Goal: Task Accomplishment & Management: Manage account settings

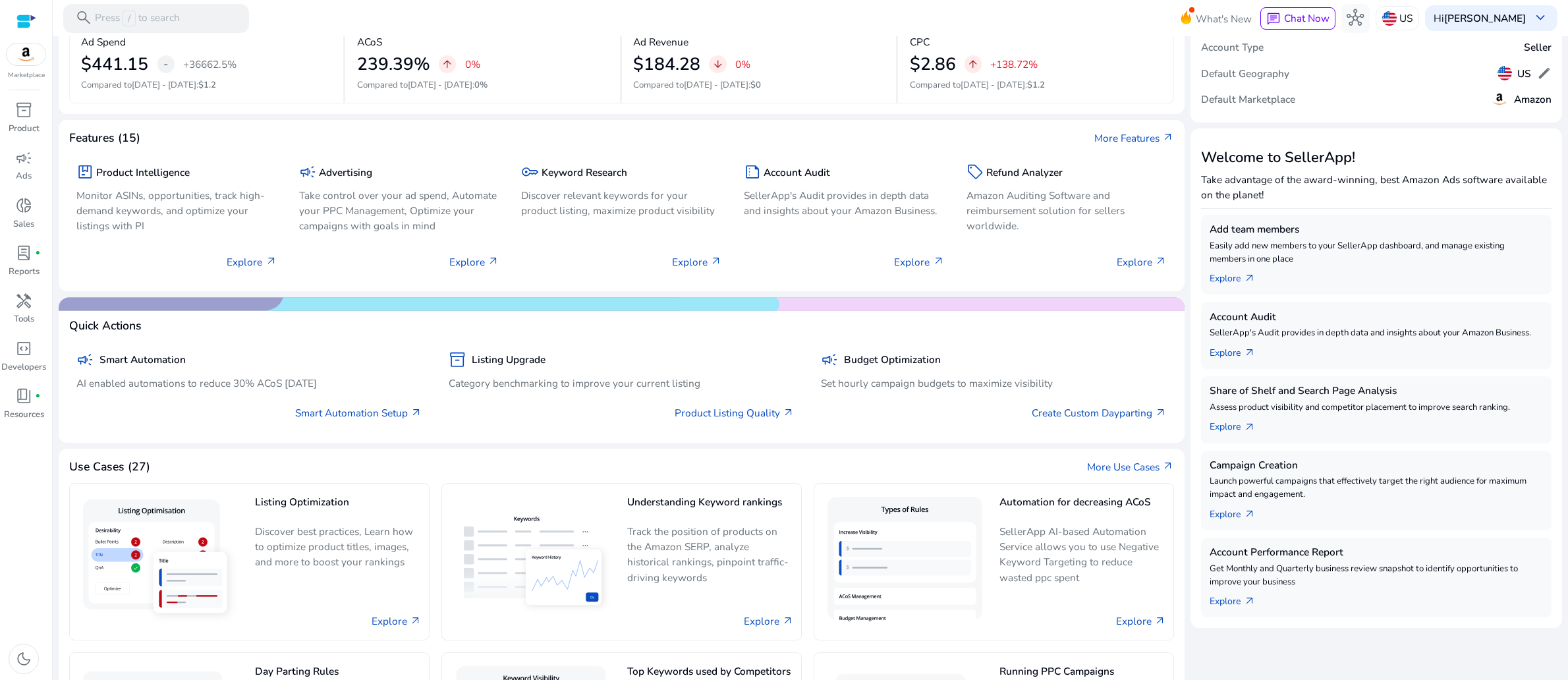
scroll to position [256, 0]
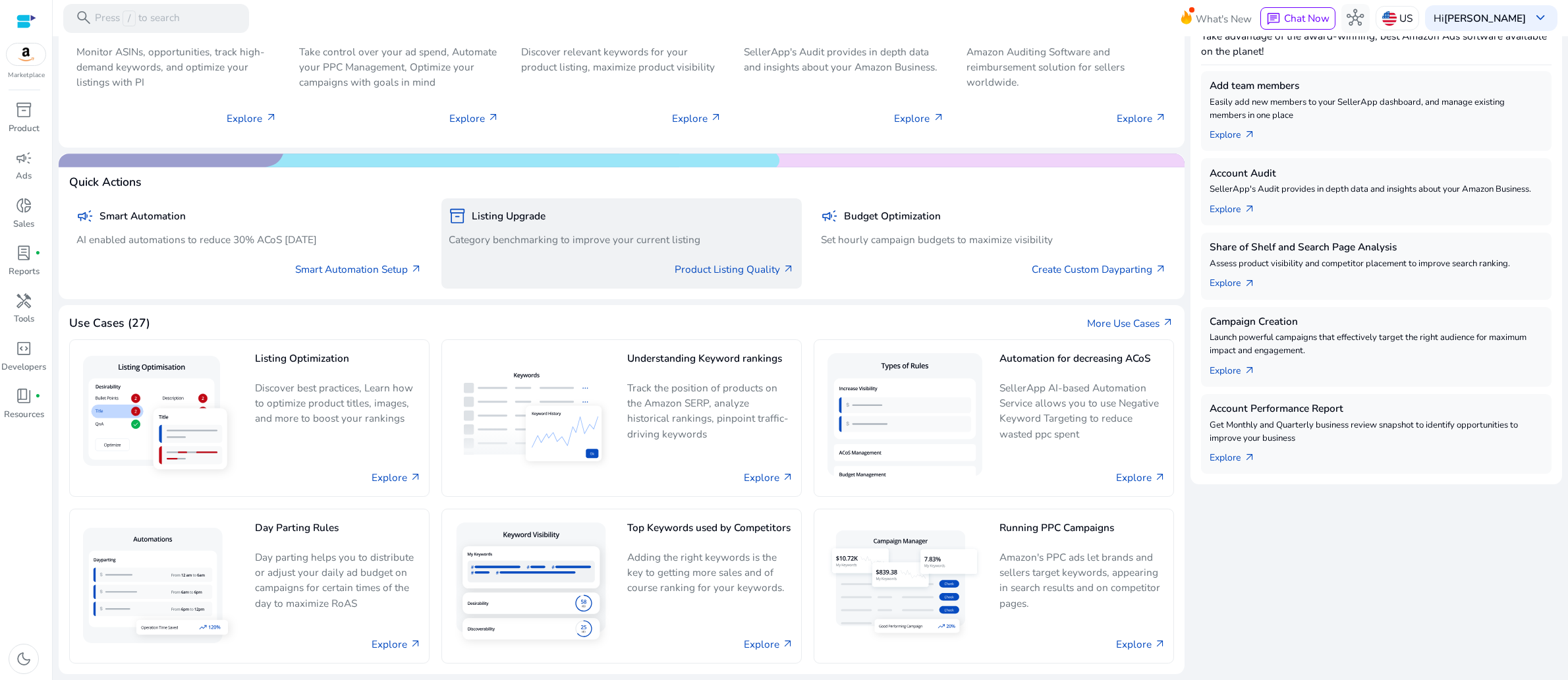
click at [577, 247] on p "Category benchmarking to improve your current listing" at bounding box center [621, 239] width 346 height 15
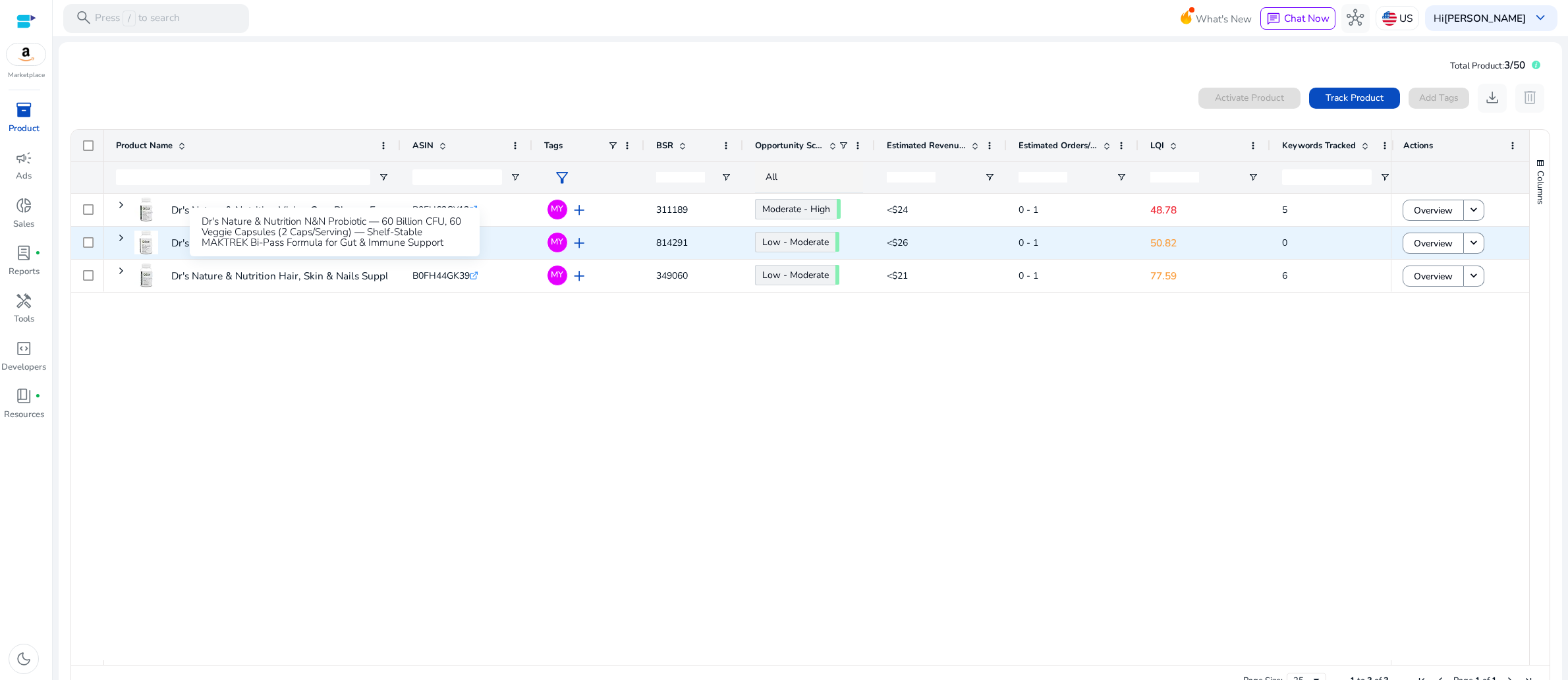
click at [220, 256] on p "Dr's Nature & Nutrition N&N Probiotic — 60 Billion CFU, 60 Veggie..." at bounding box center [328, 243] width 314 height 27
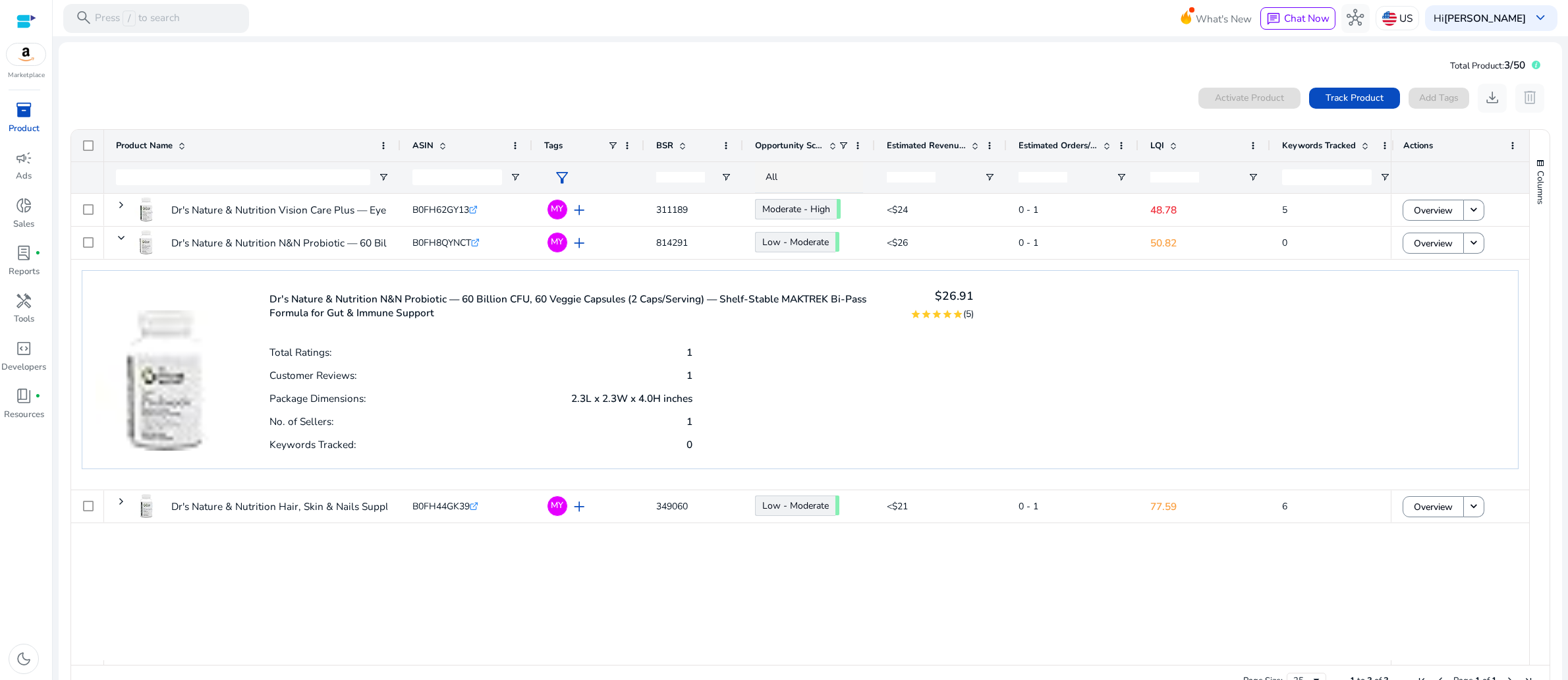
click at [597, 320] on p "Dr's Nature & Nutrition N&N Probiotic — 60 Billion CFU, 60 Veggie Capsules (2 C…" at bounding box center [582, 305] width 625 height 27
drag, startPoint x: 246, startPoint y: 321, endPoint x: 886, endPoint y: 368, distance: 641.7
click at [886, 368] on div "Dr's Nature & Nutrition N&N Probiotic — 60 Billion CFU, 60 Veggie Capsules (2 C…" at bounding box center [800, 370] width 1437 height 199
click at [837, 427] on div "Total Ratings: 1 Customer Reviews: 1 Package Dimensions: 2.3L x 2.3W x 4.0H inc…" at bounding box center [621, 397] width 705 height 115
click at [587, 610] on div "Dr's Nature & Nutrition Vision Care Plus — Eye Support Supplement... B0FH62GY13…" at bounding box center [747, 427] width 1287 height 466
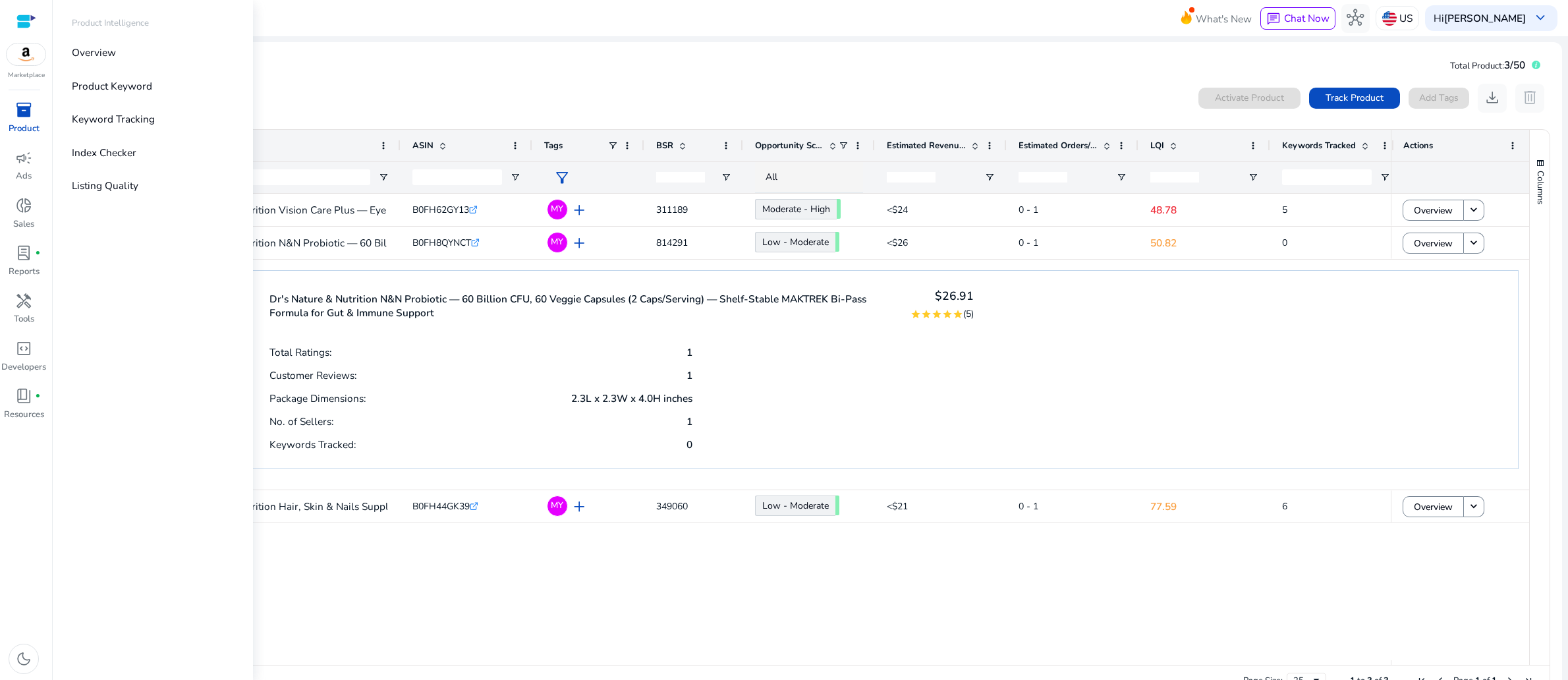
click at [22, 118] on span "inventory_2" at bounding box center [24, 110] width 17 height 17
click at [139, 193] on p "Listing Quality" at bounding box center [105, 185] width 66 height 15
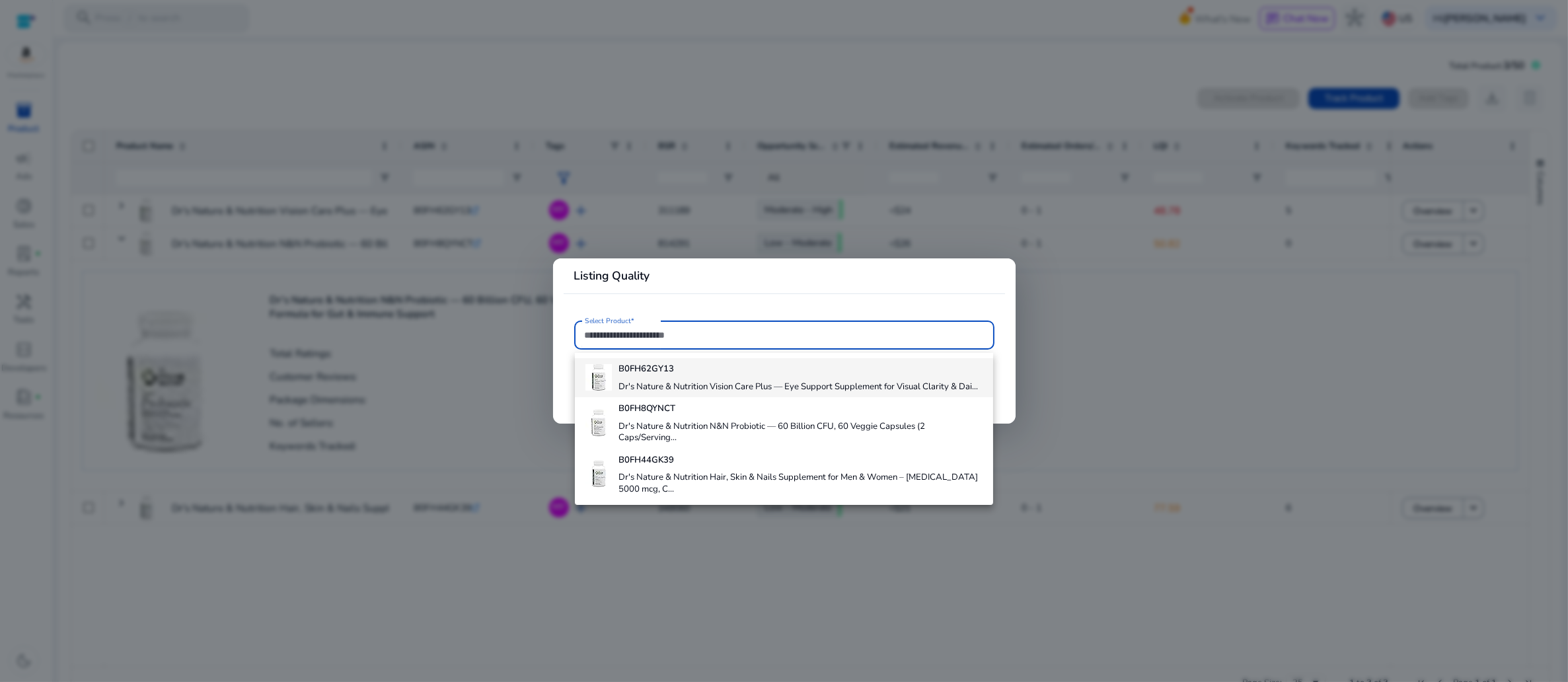
click at [735, 393] on h4 "Dr's Nature & Nutrition Vision Care Plus — Eye Support Supplement for Visual Cl…" at bounding box center [798, 387] width 360 height 12
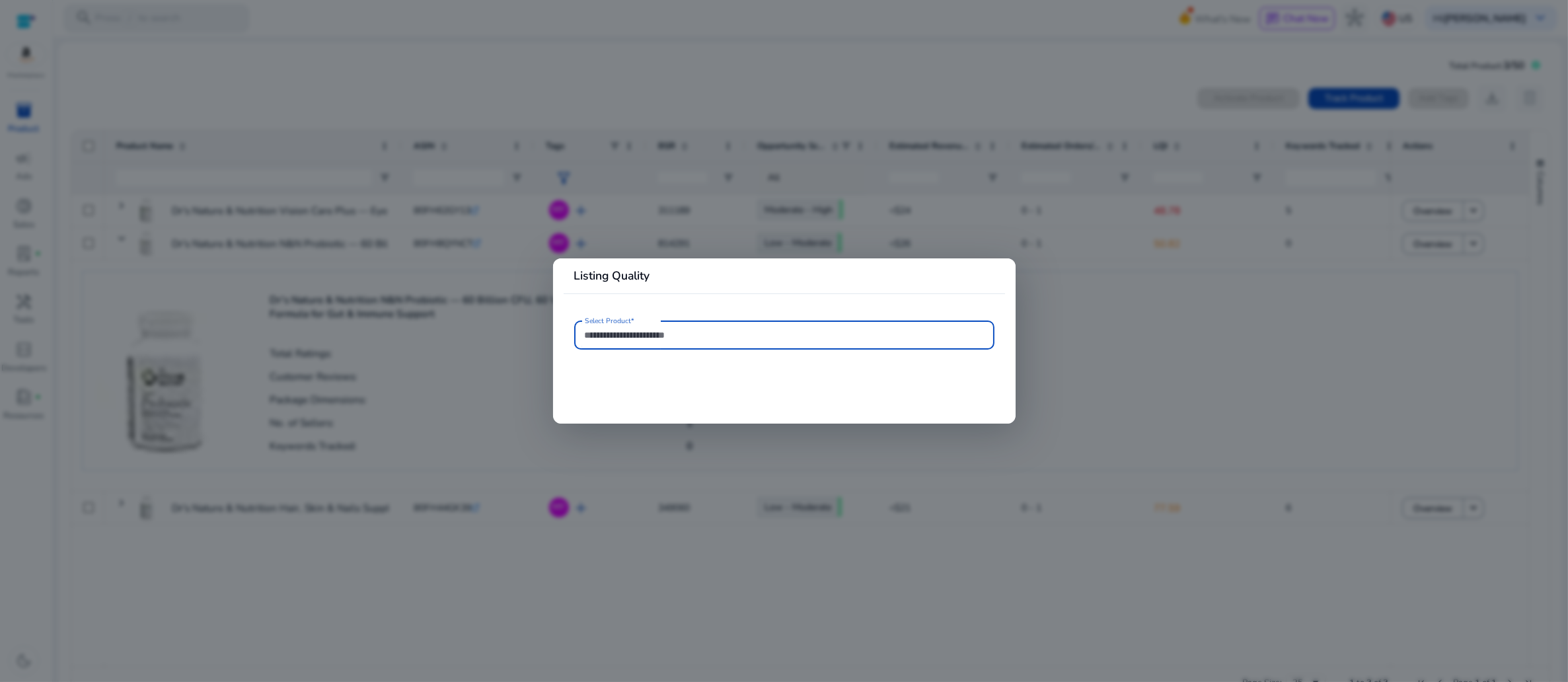
type input "**********"
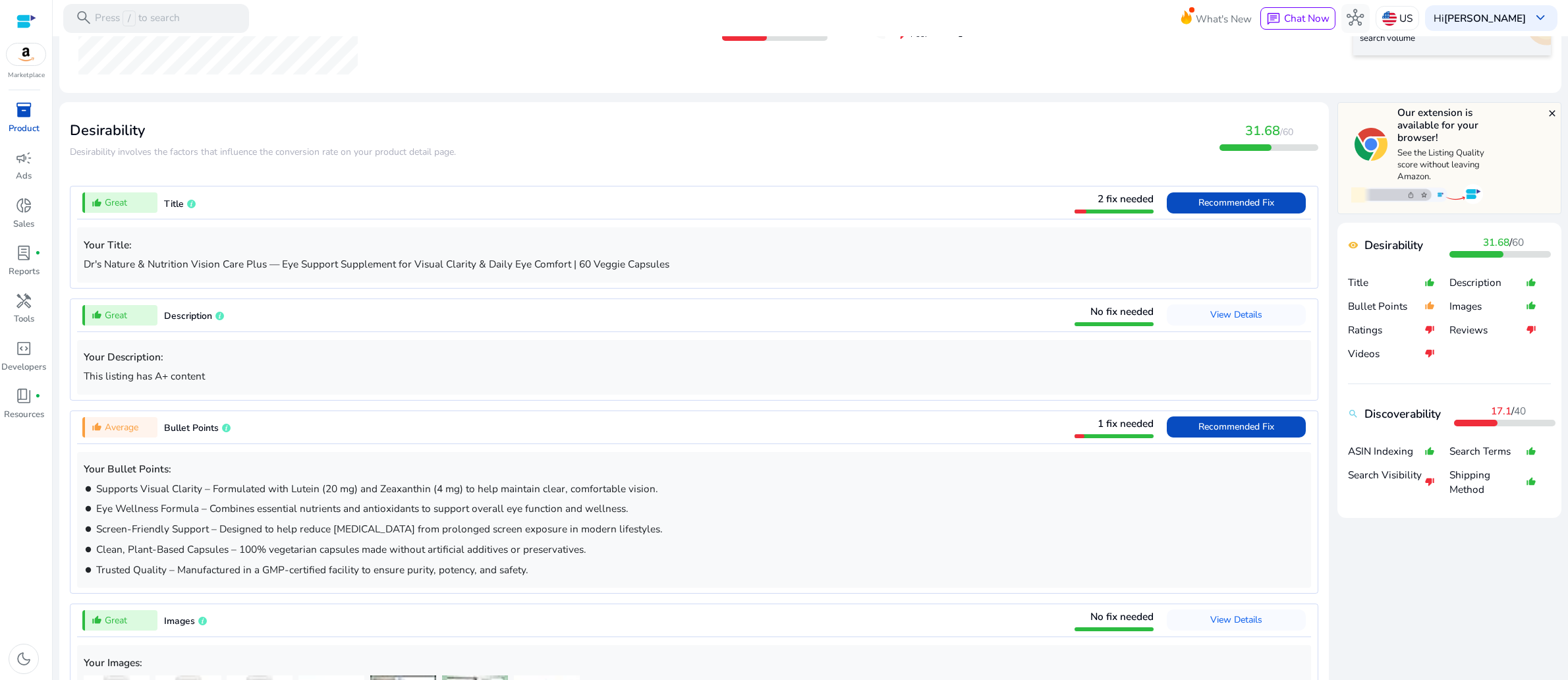
scroll to position [380, 0]
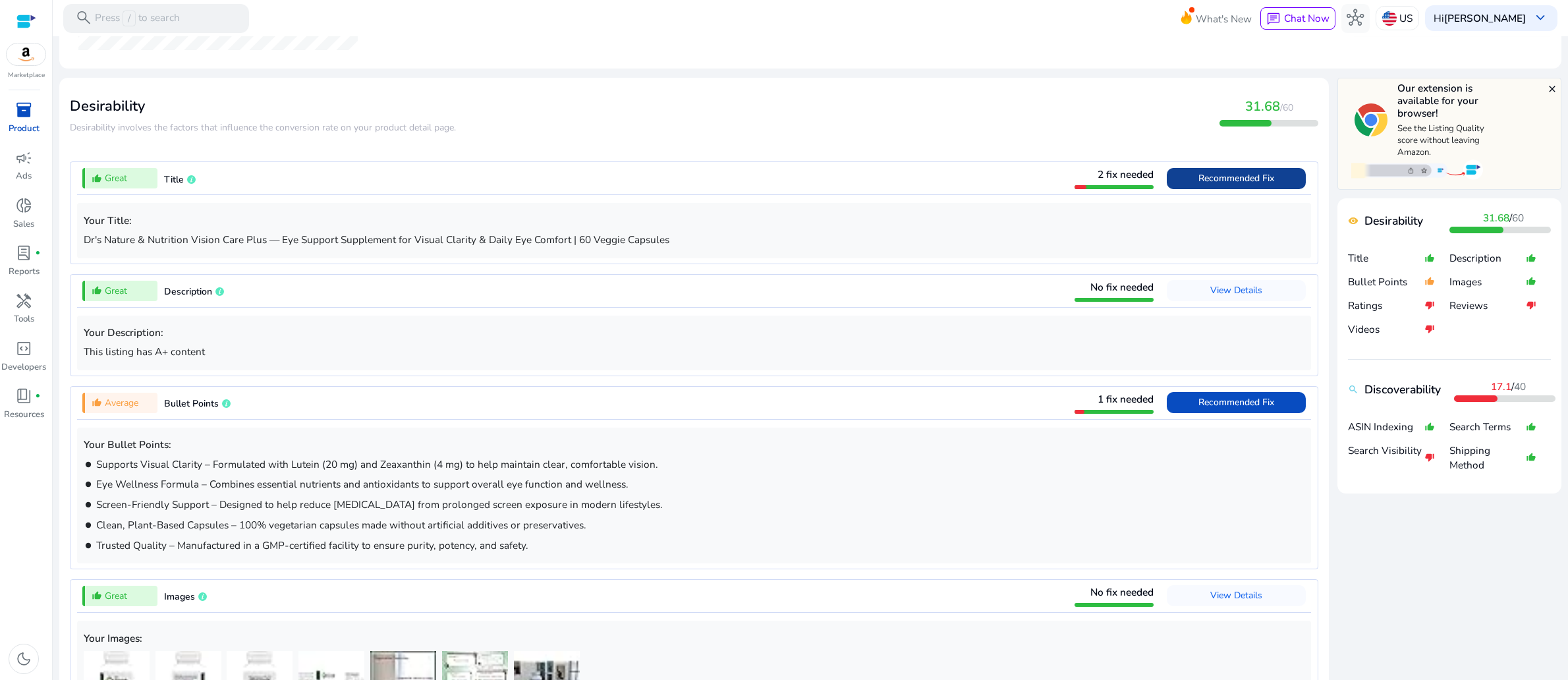
click at [1198, 185] on span "Recommended Fix" at bounding box center [1235, 178] width 76 height 12
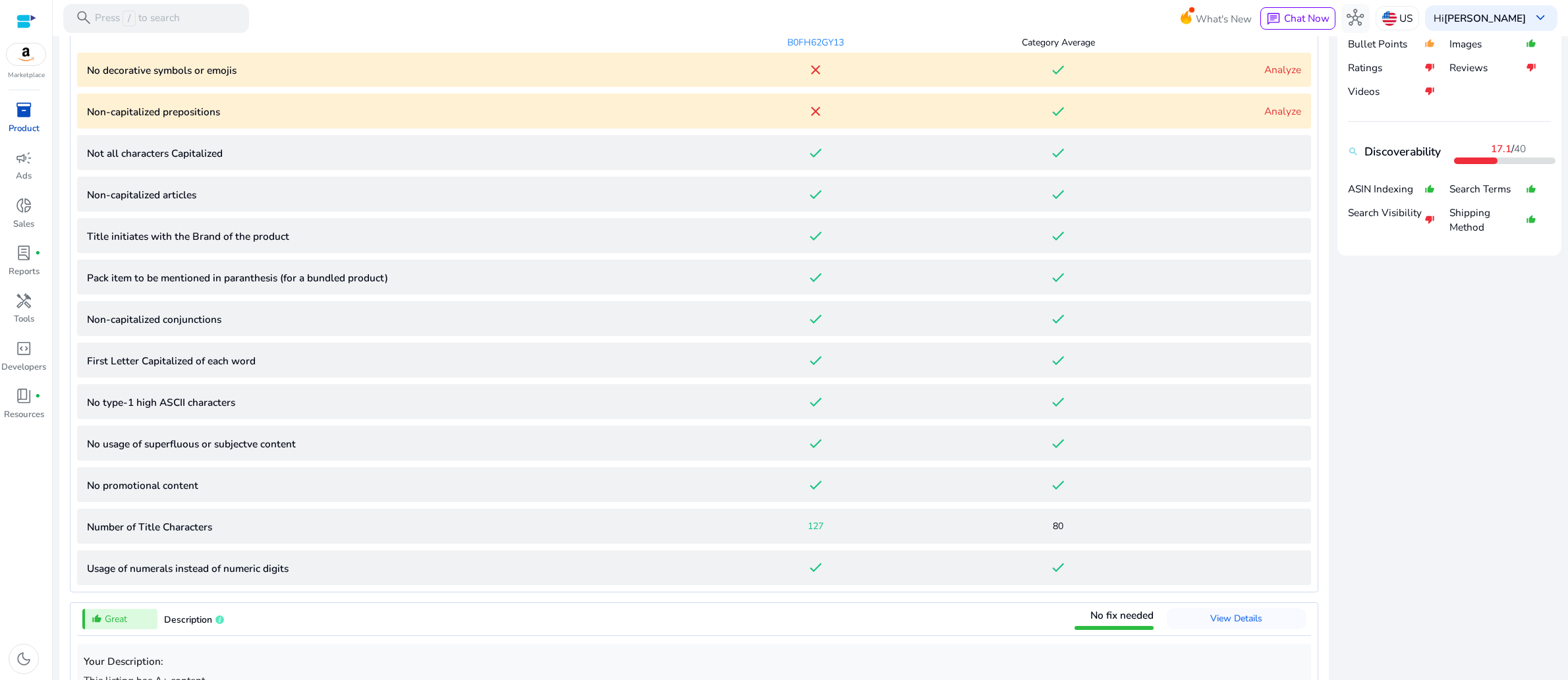
scroll to position [619, 0]
click at [1264, 76] on link "Analyze" at bounding box center [1282, 69] width 37 height 14
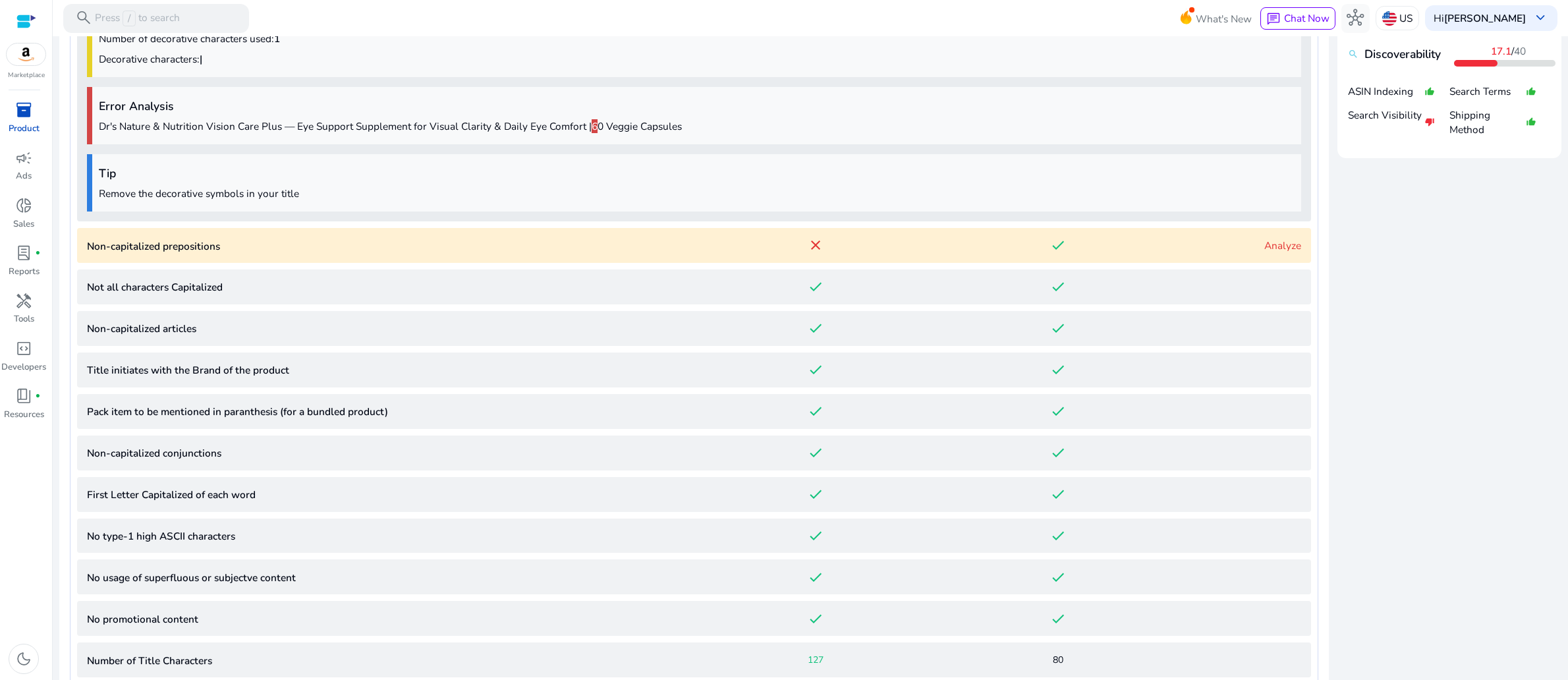
scroll to position [645, 0]
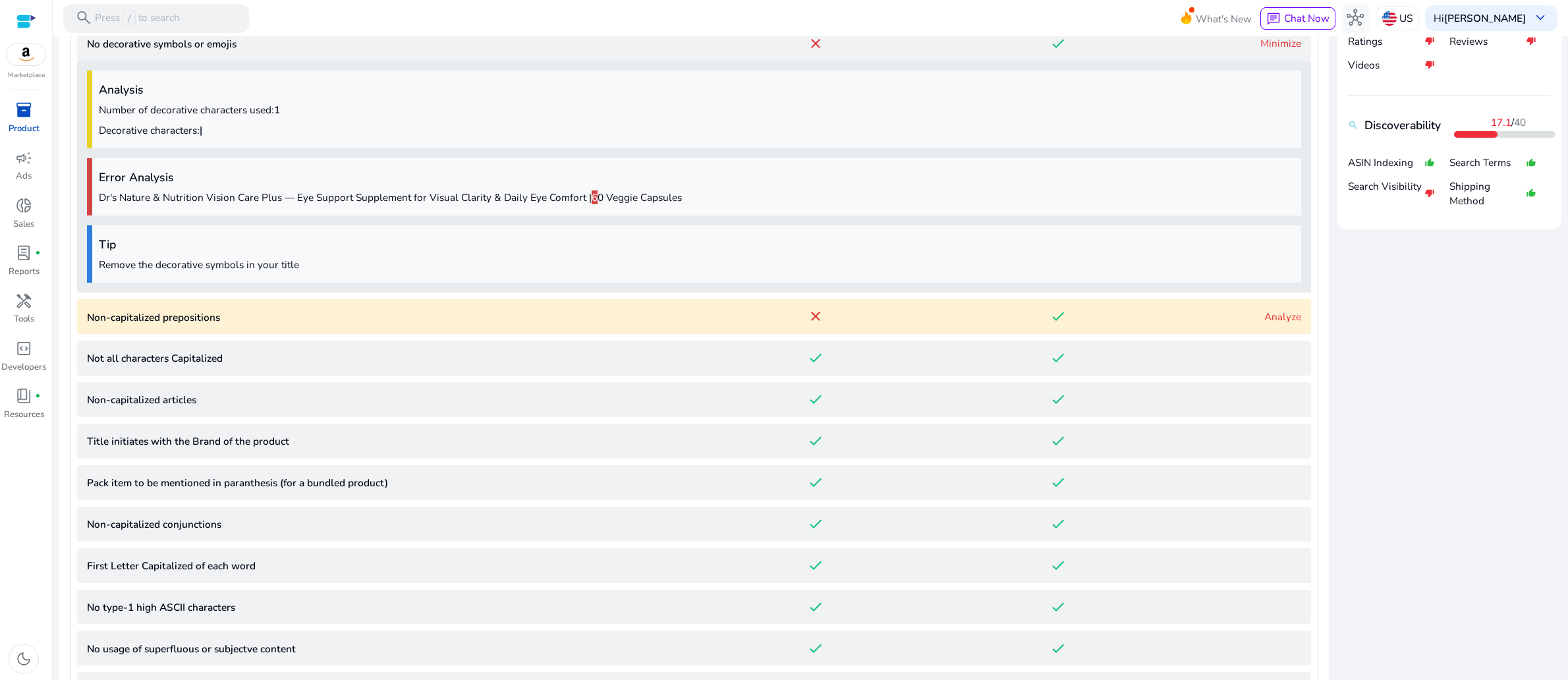
click at [1264, 323] on link "Analyze" at bounding box center [1282, 316] width 37 height 14
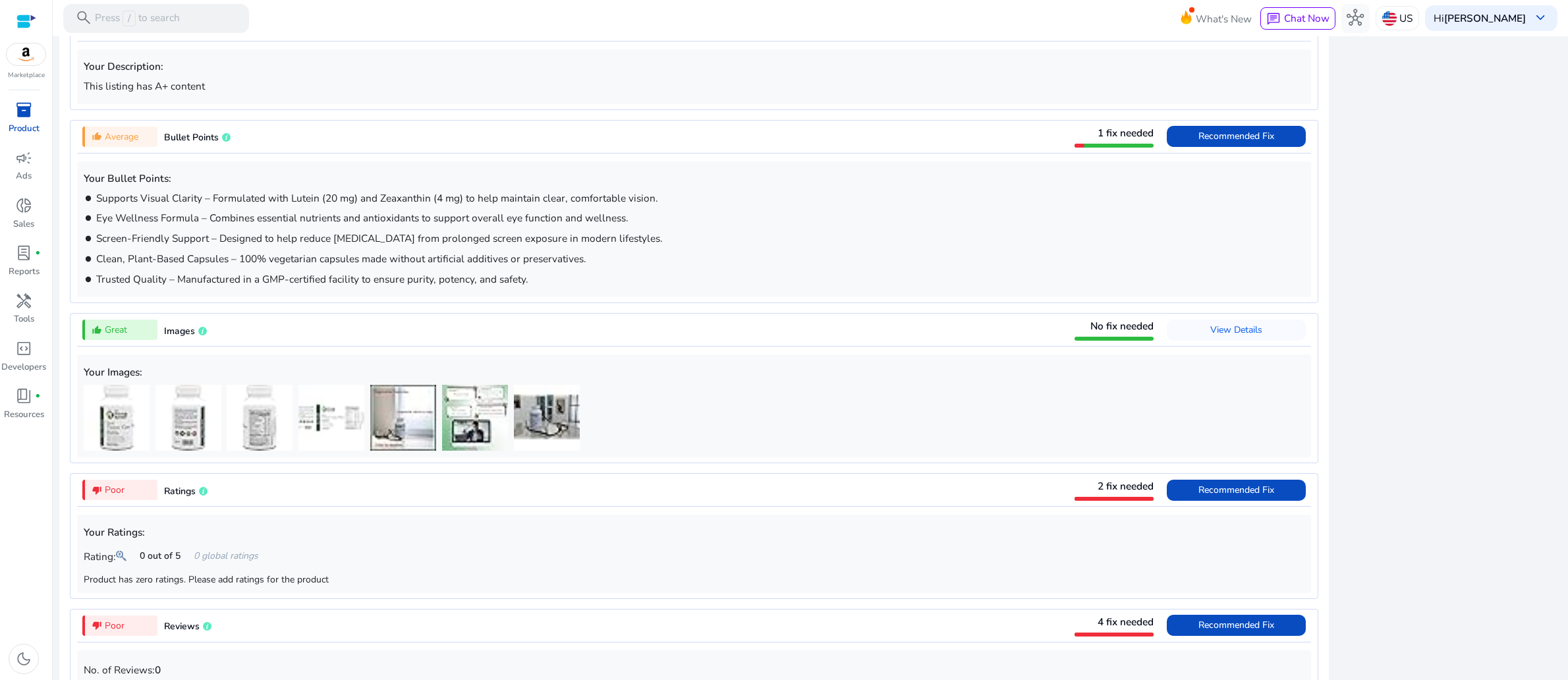
scroll to position [1716, 0]
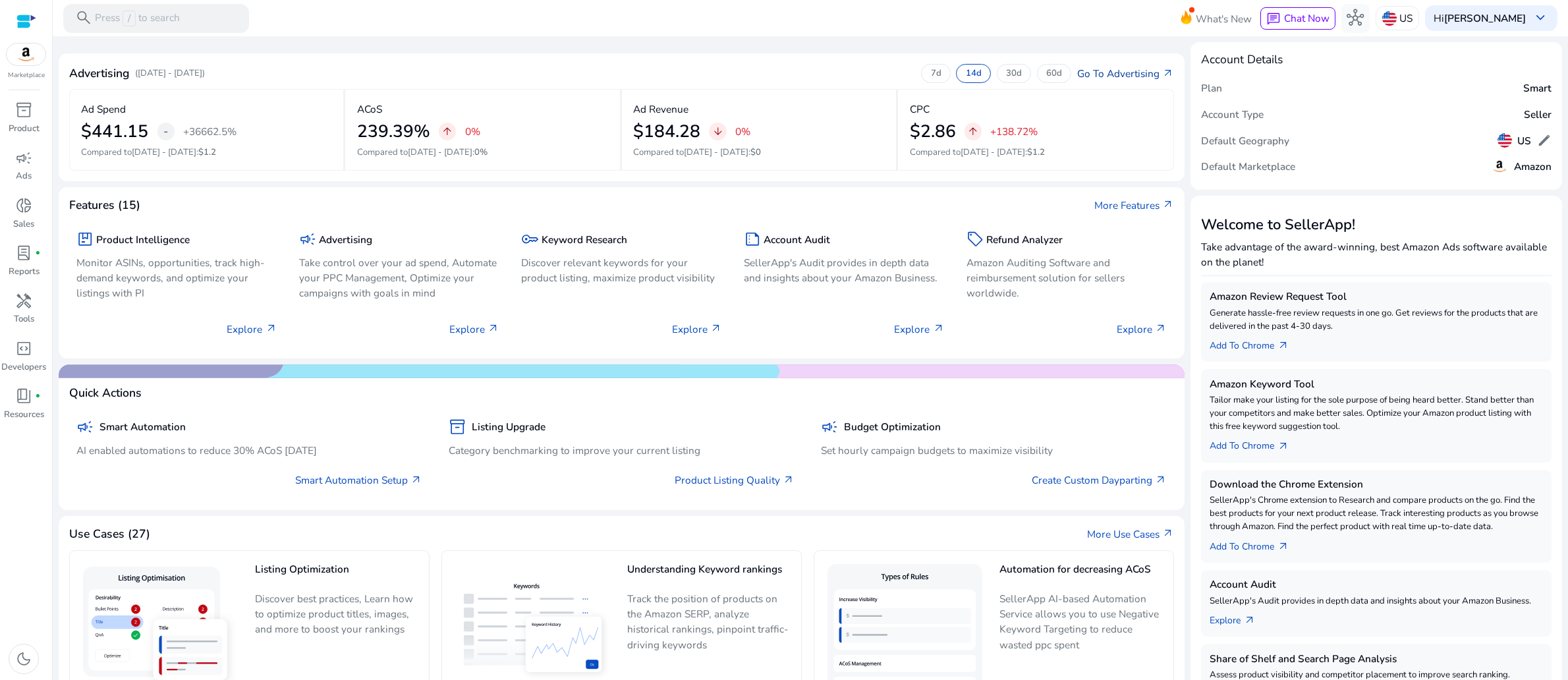
click at [1104, 79] on link "Go To Advertising arrow_outward" at bounding box center [1125, 73] width 97 height 15
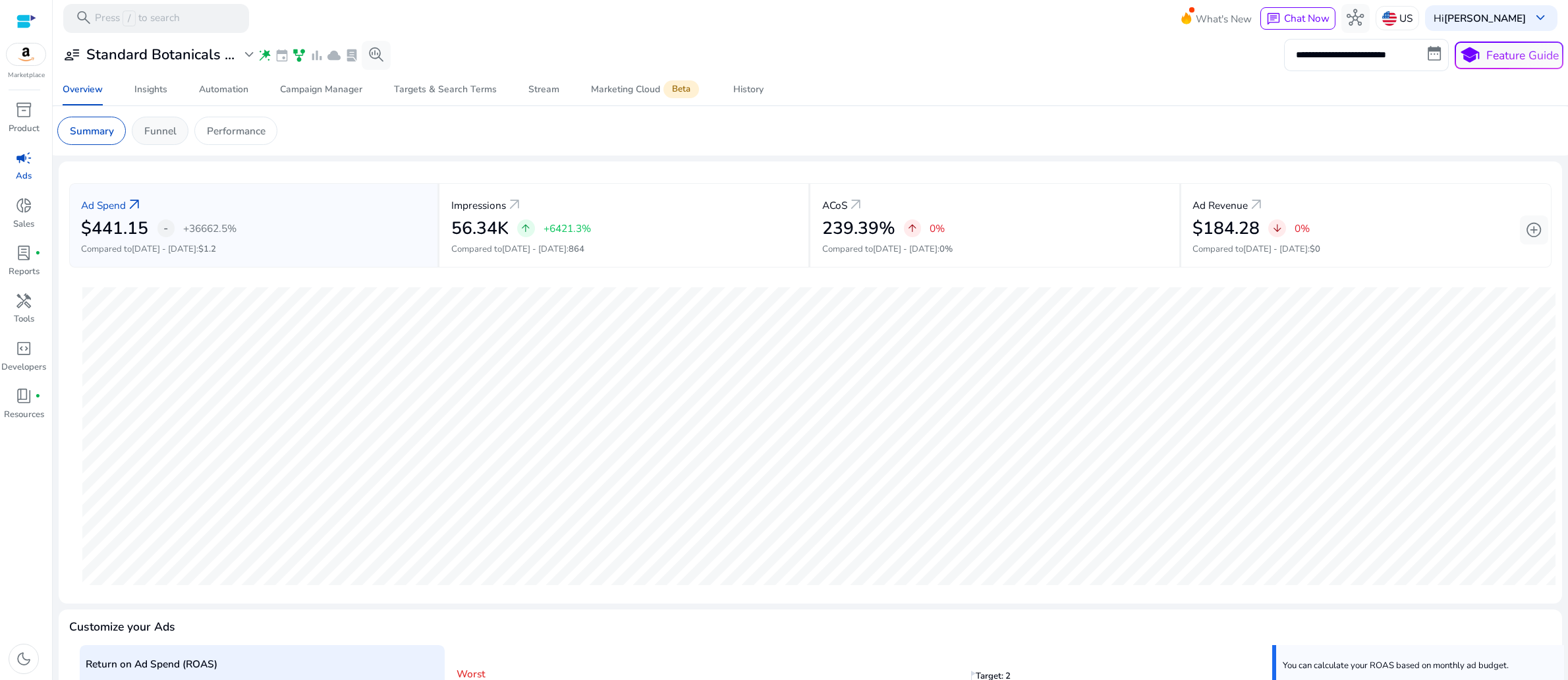
click at [177, 139] on p "Funnel" at bounding box center [160, 131] width 32 height 15
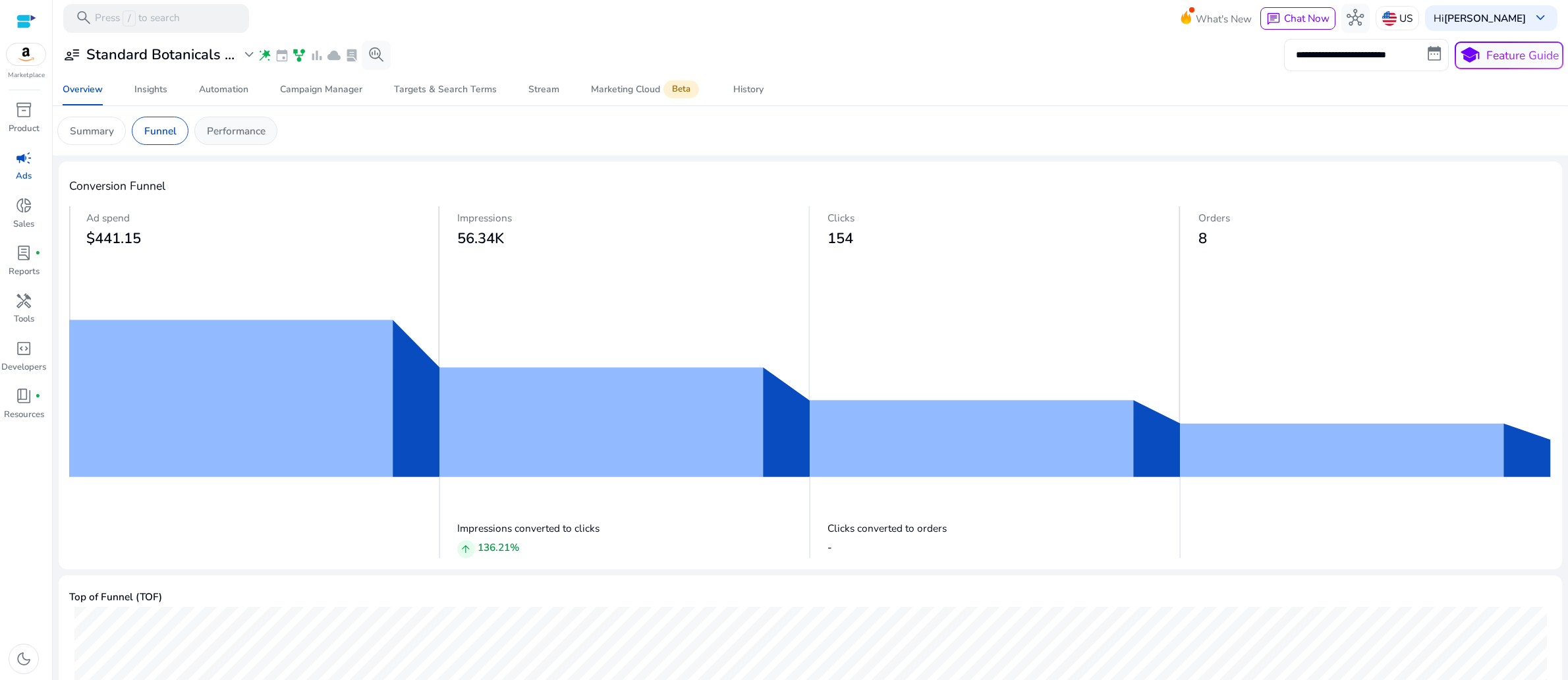
click at [266, 139] on p "Performance" at bounding box center [236, 131] width 58 height 15
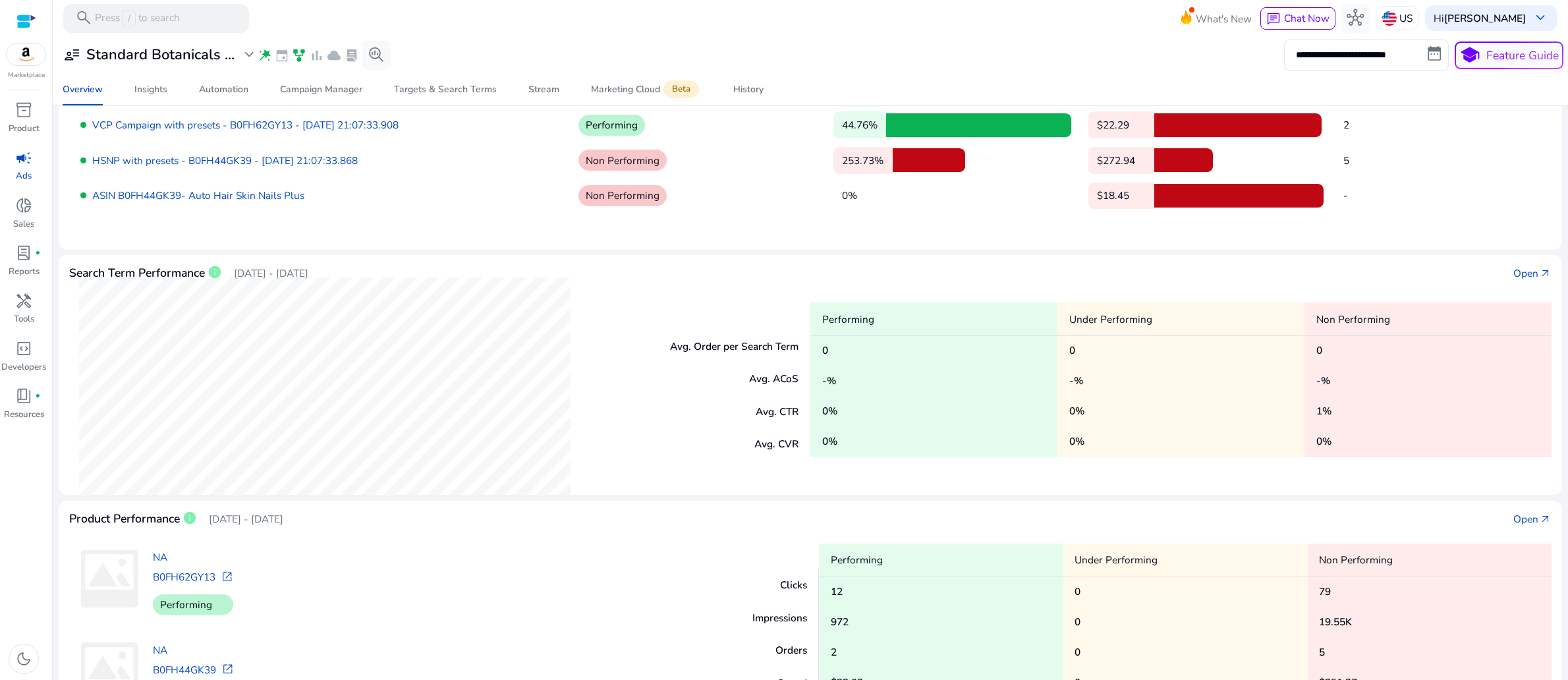
scroll to position [116, 0]
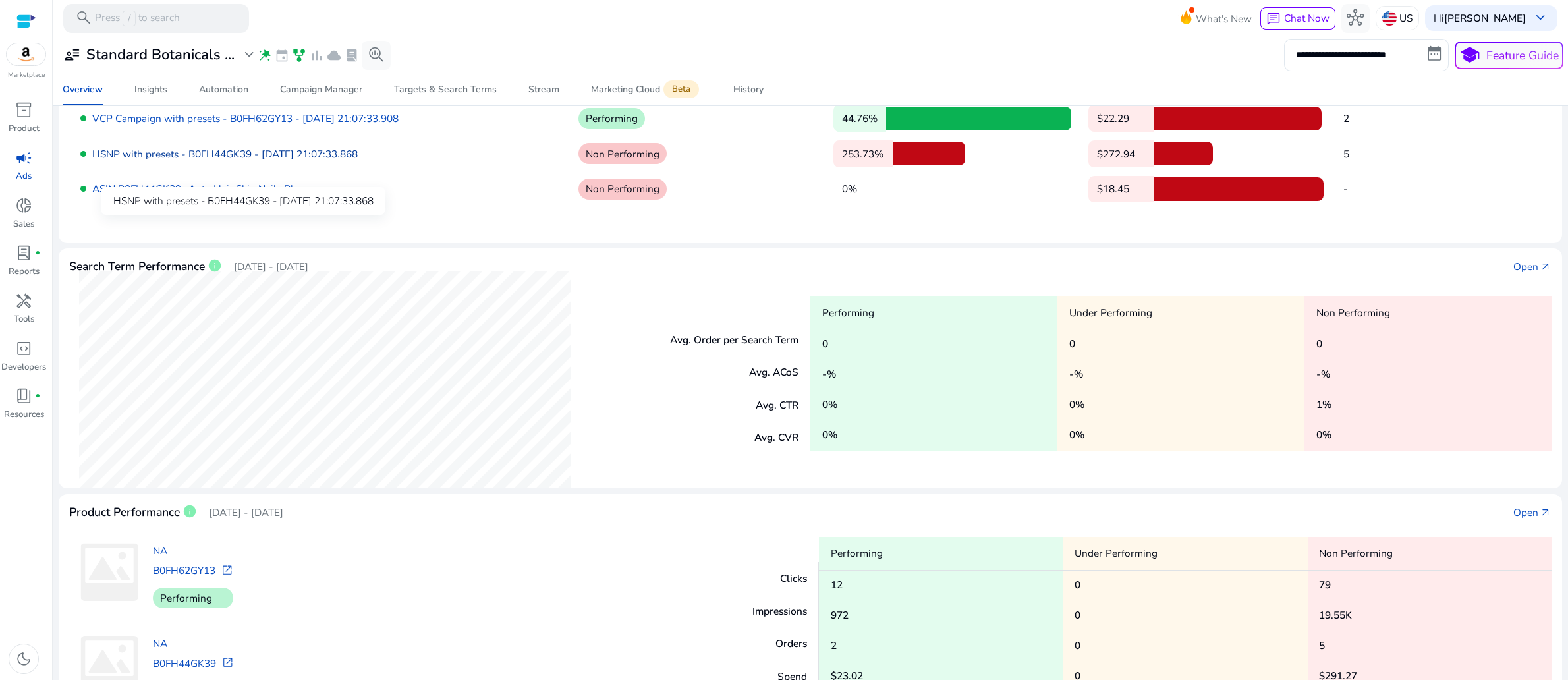
click at [358, 161] on link "HSNP with presets - B0FH44GK39 - 8/26/2025 21:07:33.868" at bounding box center [225, 154] width 266 height 14
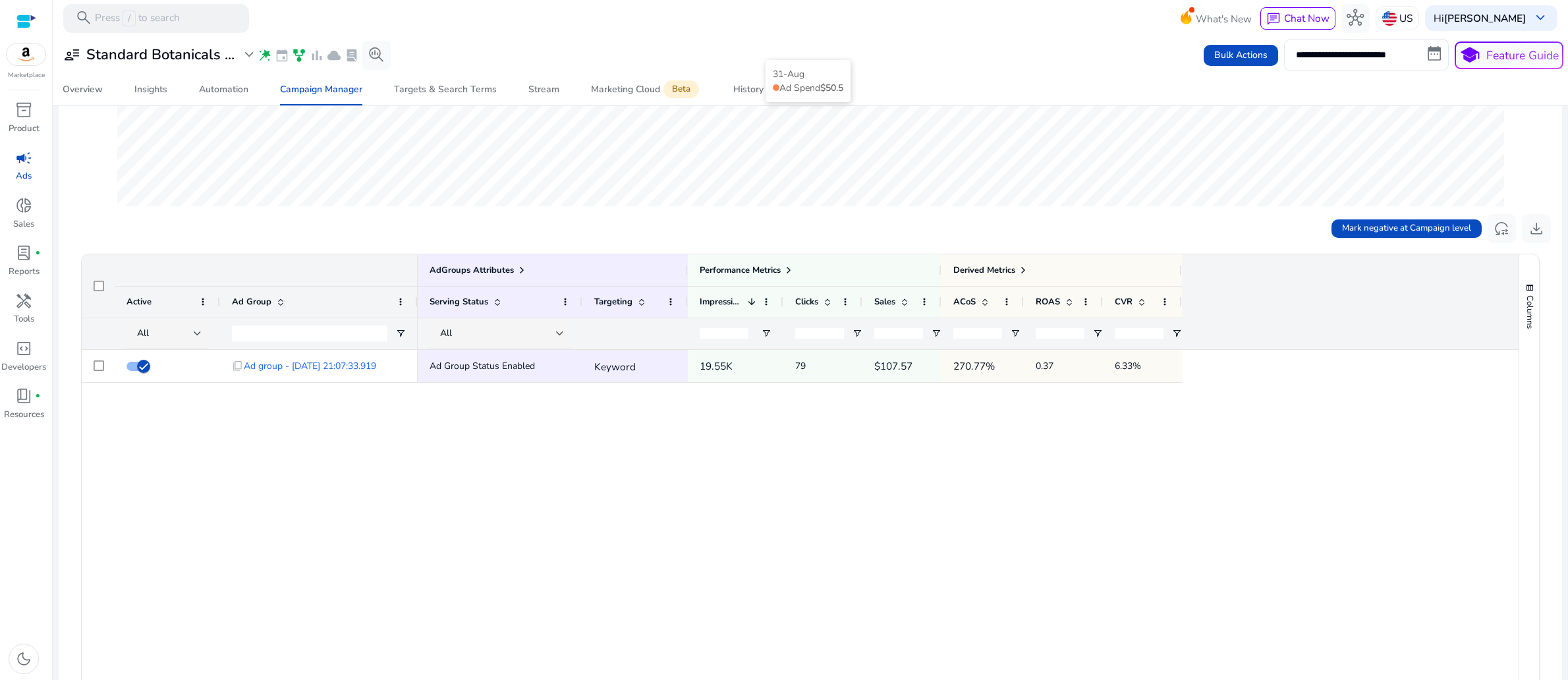
scroll to position [321, 0]
click at [648, 590] on div "Ad Group Status Enabled Keyword 19.55K 79 $107.57 270.77% 0.37 6.33%" at bounding box center [968, 569] width 1100 height 440
click at [377, 554] on div "content_copy Ad group - 8/26/2025 21:07:33.919 Ad Group Status Enabled Keyword …" at bounding box center [800, 569] width 1436 height 440
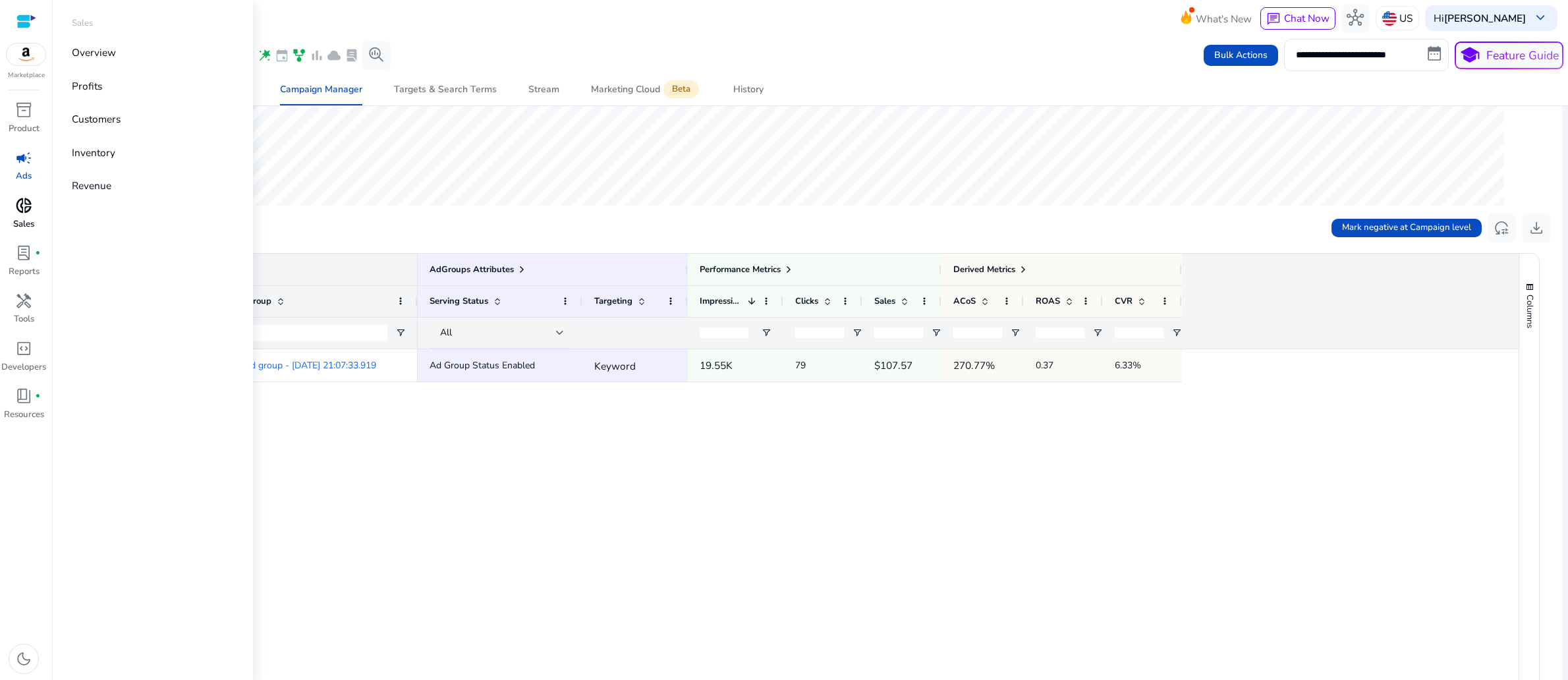
click at [27, 214] on span "donut_small" at bounding box center [24, 206] width 17 height 17
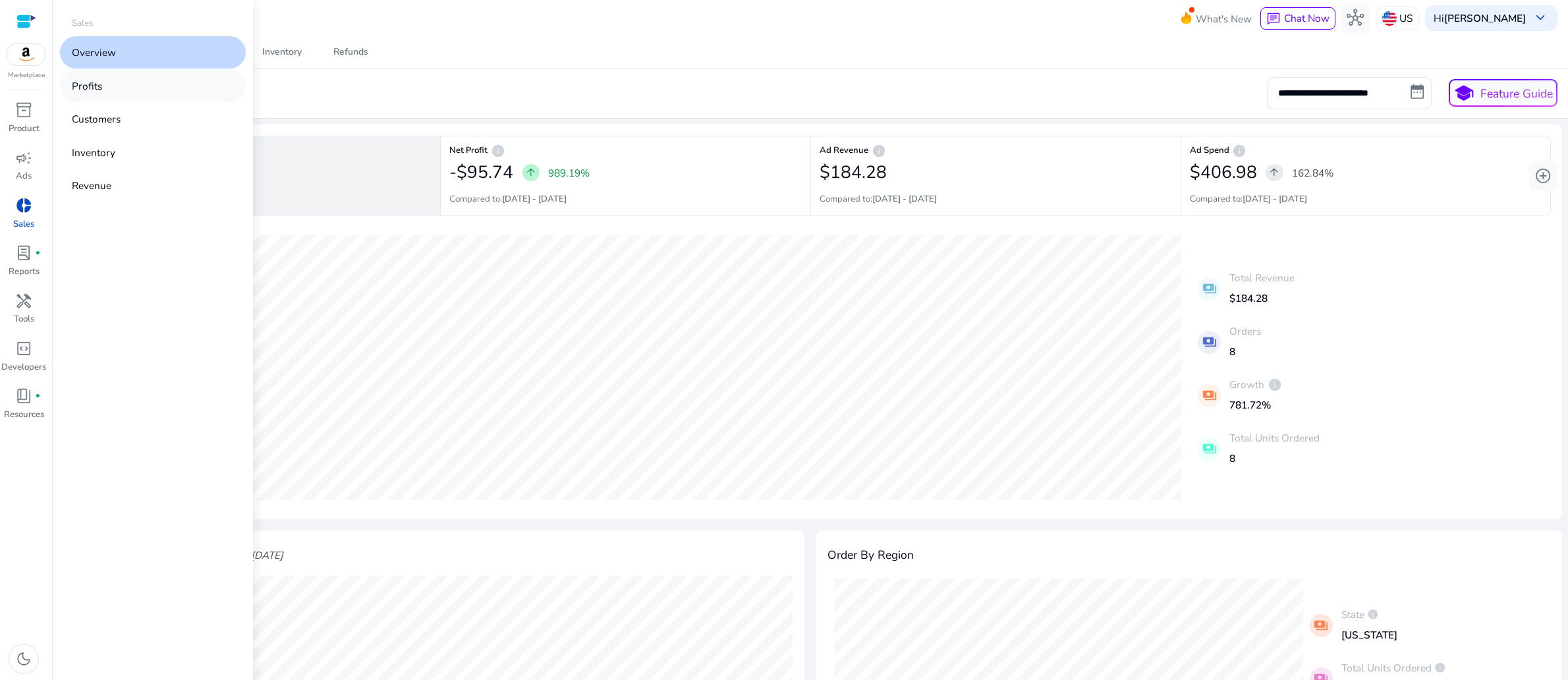
click at [129, 102] on link "Profits" at bounding box center [152, 85] width 185 height 32
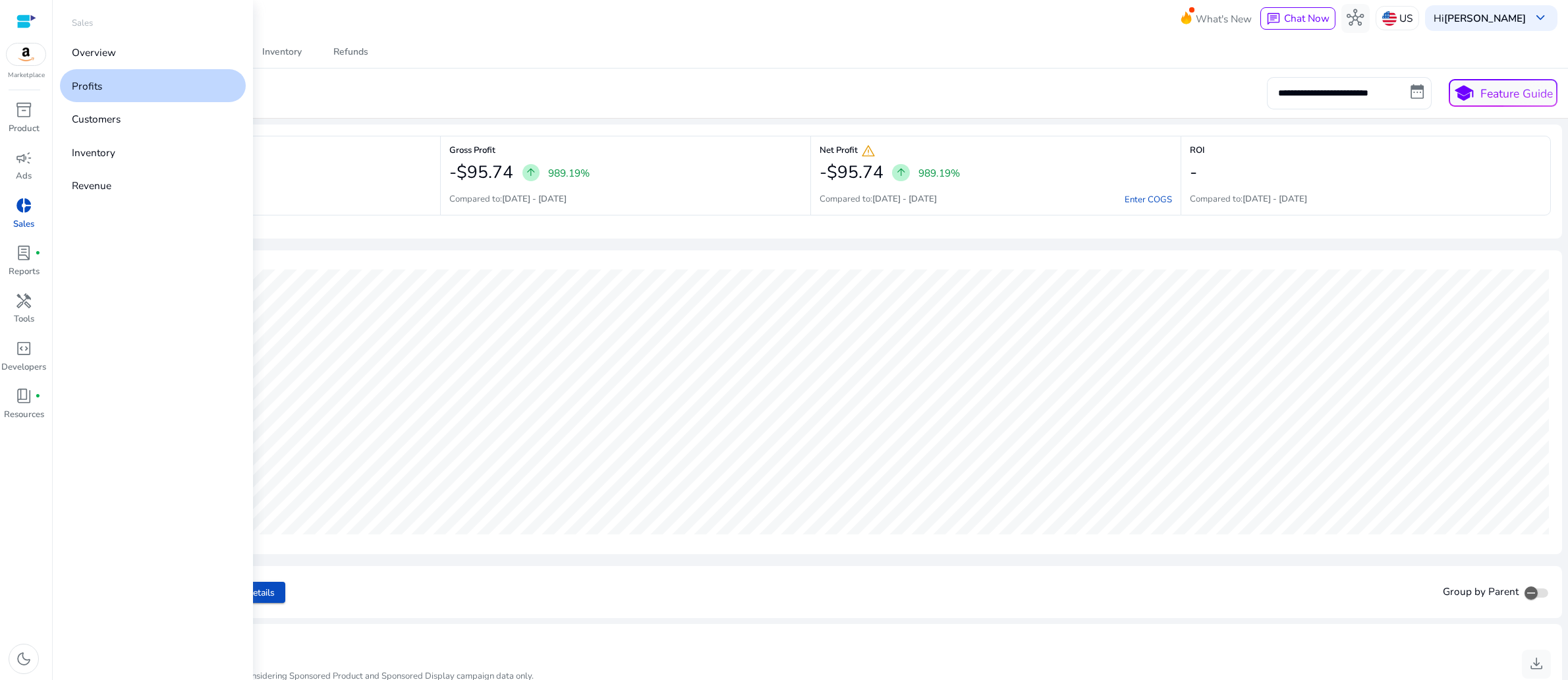
click at [19, 214] on span "donut_small" at bounding box center [24, 206] width 17 height 17
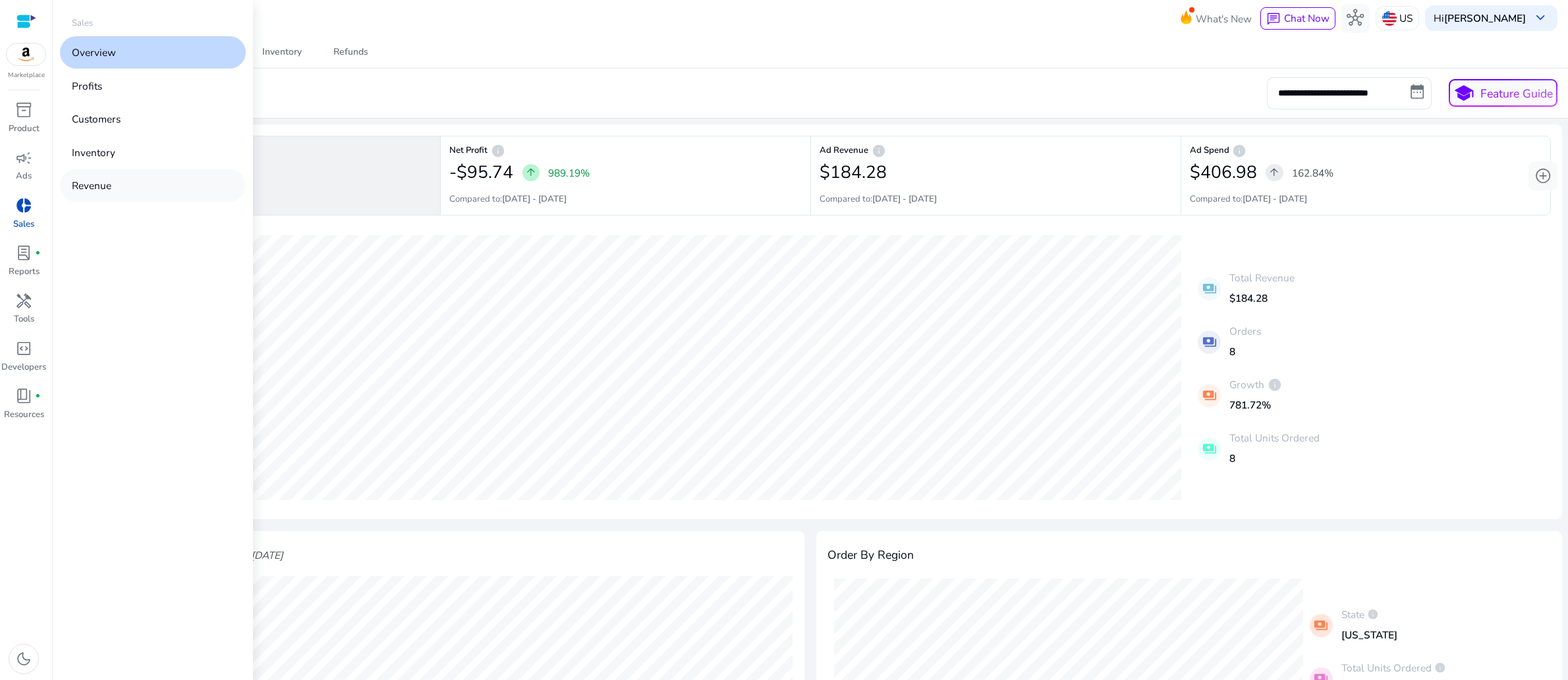
click at [111, 193] on p "Revenue" at bounding box center [91, 185] width 40 height 15
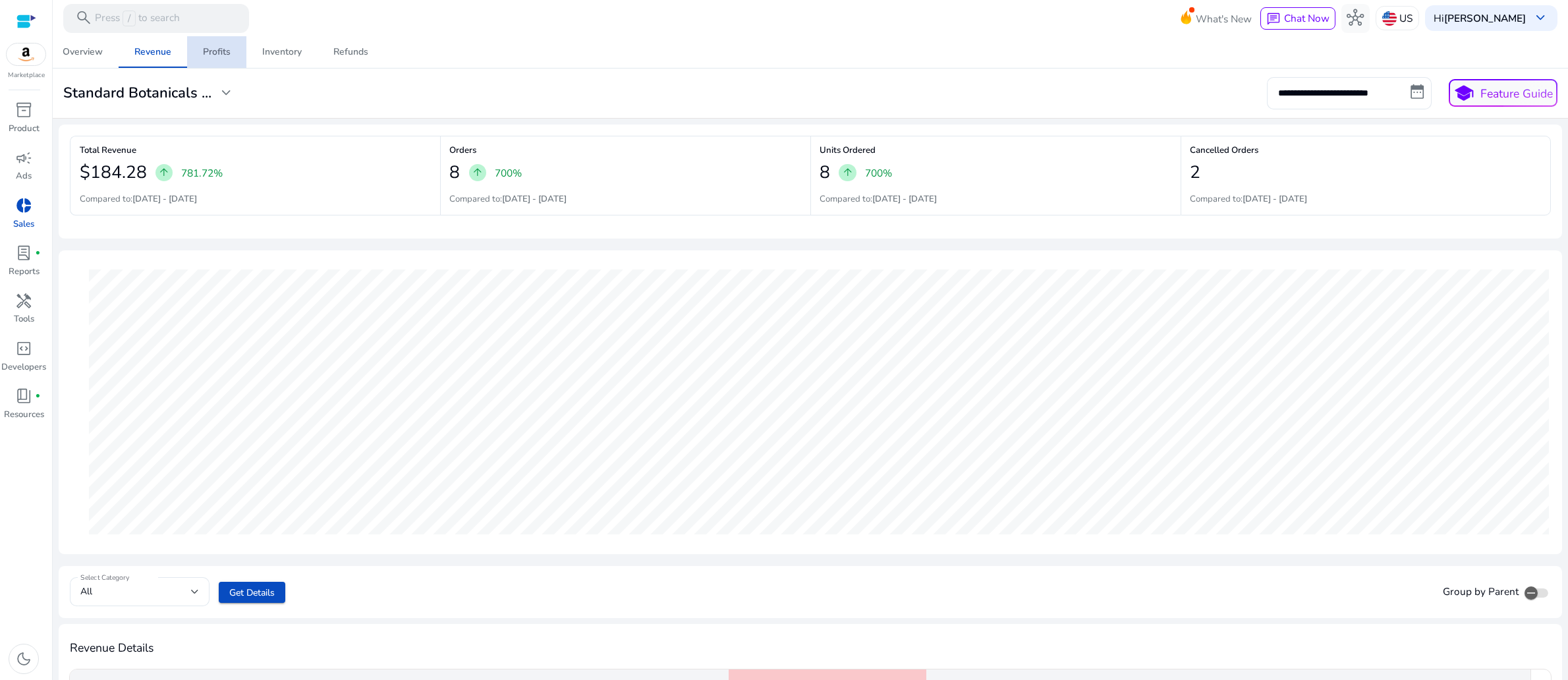
click at [211, 53] on div "Profits" at bounding box center [216, 52] width 27 height 9
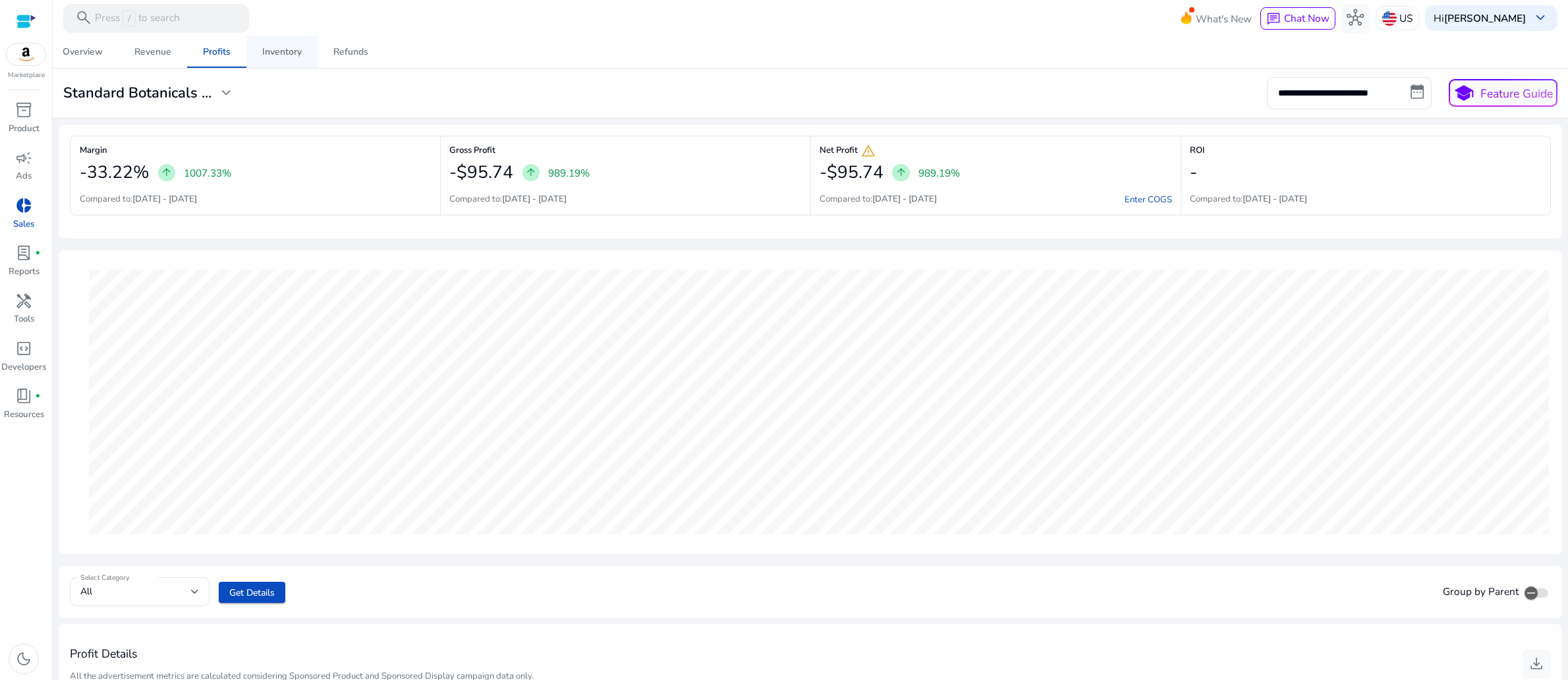
click at [263, 53] on div "Inventory" at bounding box center [281, 52] width 40 height 9
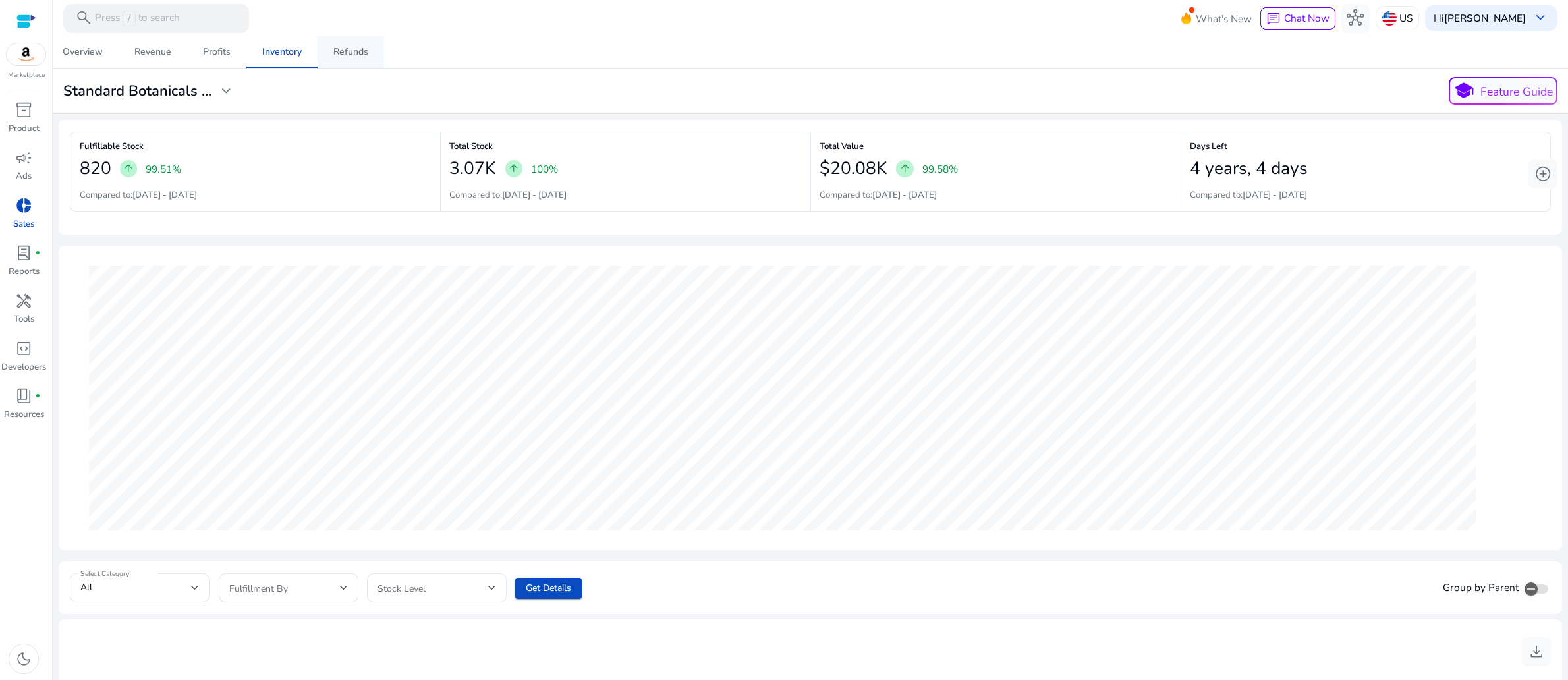
click at [351, 51] on div "Refunds" at bounding box center [351, 52] width 35 height 9
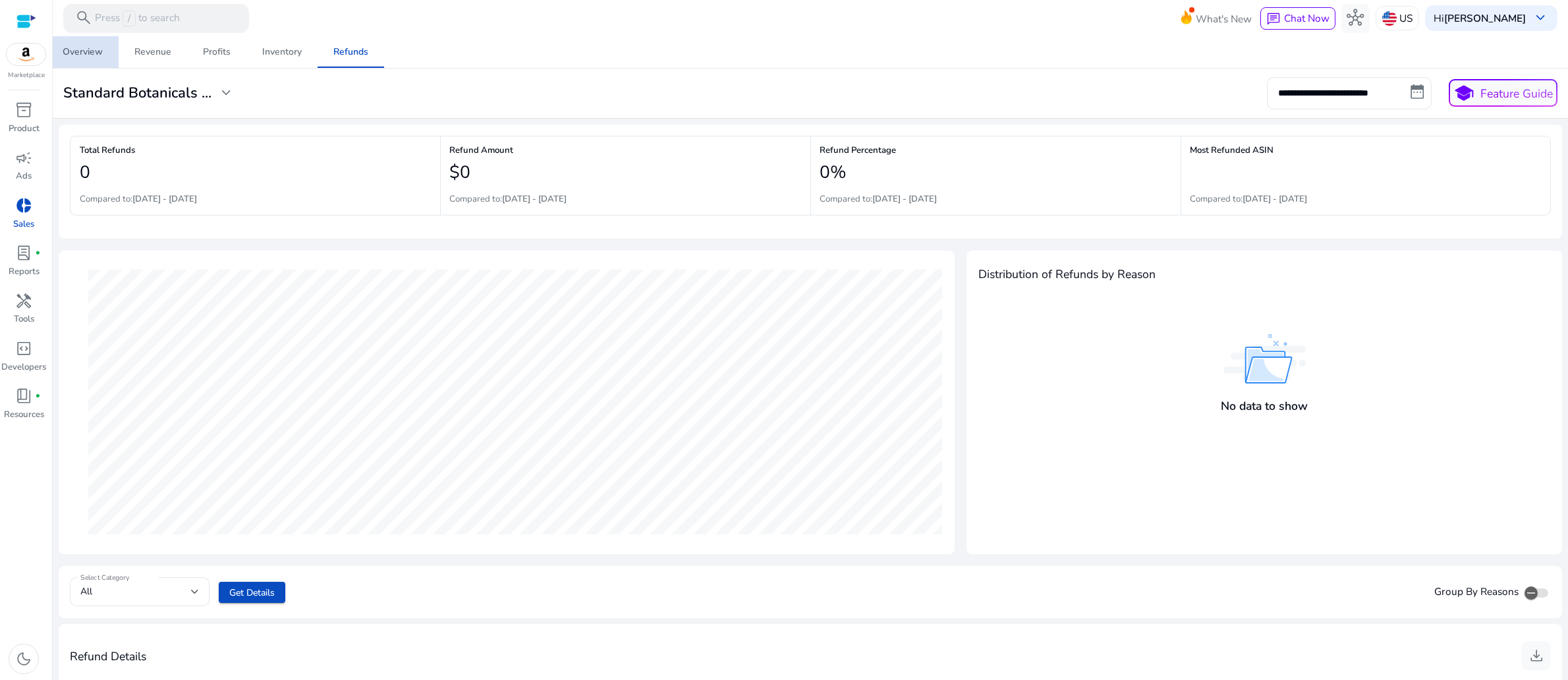
click at [74, 43] on span "Overview" at bounding box center [83, 52] width 40 height 32
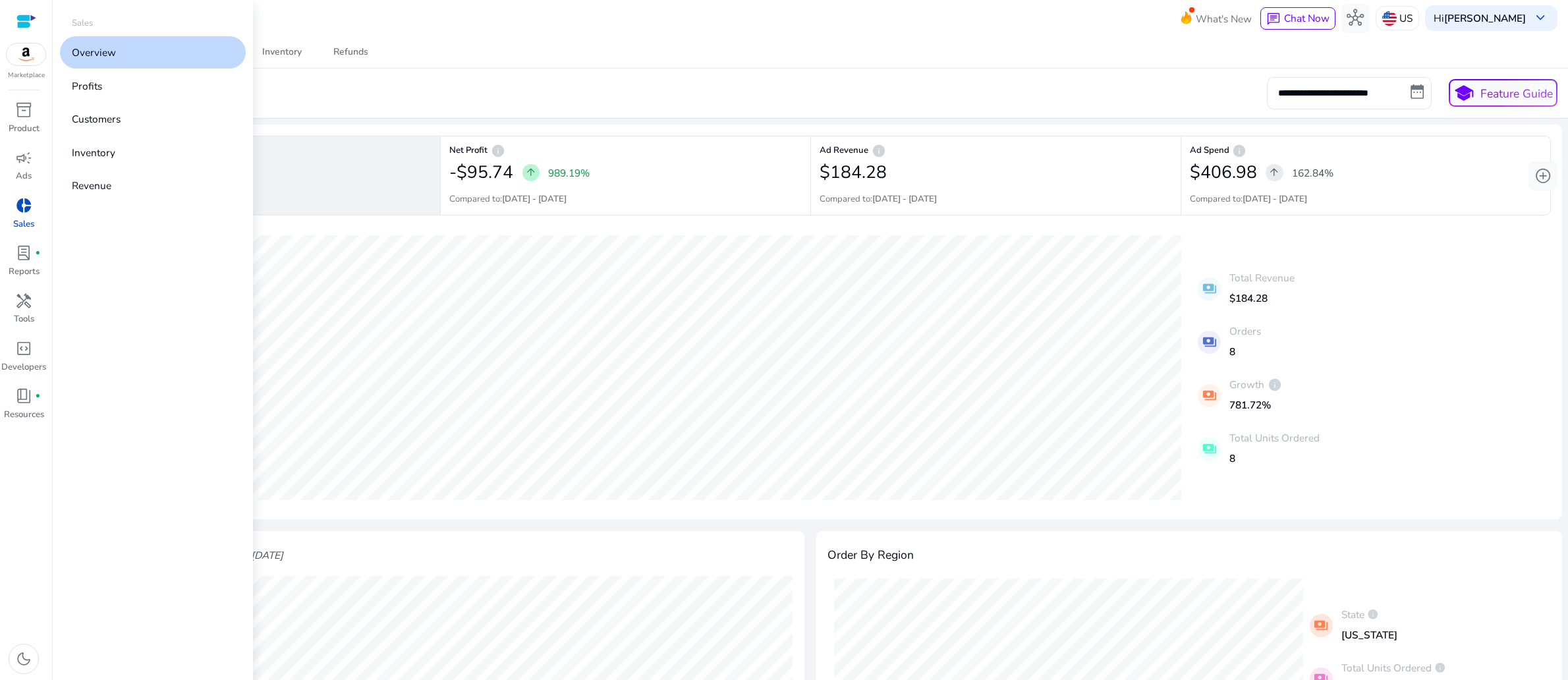
click at [22, 214] on span "donut_small" at bounding box center [24, 206] width 17 height 17
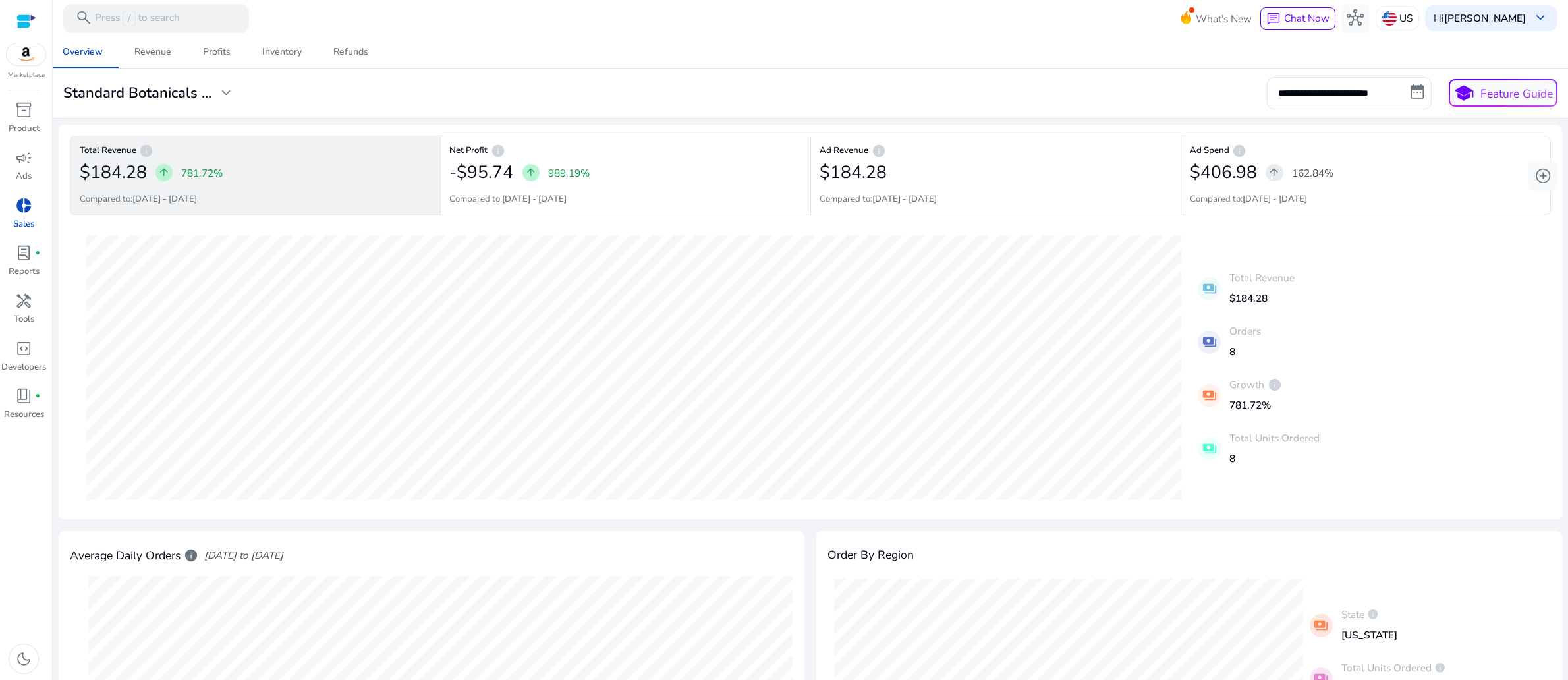
click at [432, 27] on mat-toolbar "search Press / to search What's New chat Chat Now hub US Hi Biswajit Mukherjee …" at bounding box center [810, 18] width 1515 height 36
